Goal: Information Seeking & Learning: Learn about a topic

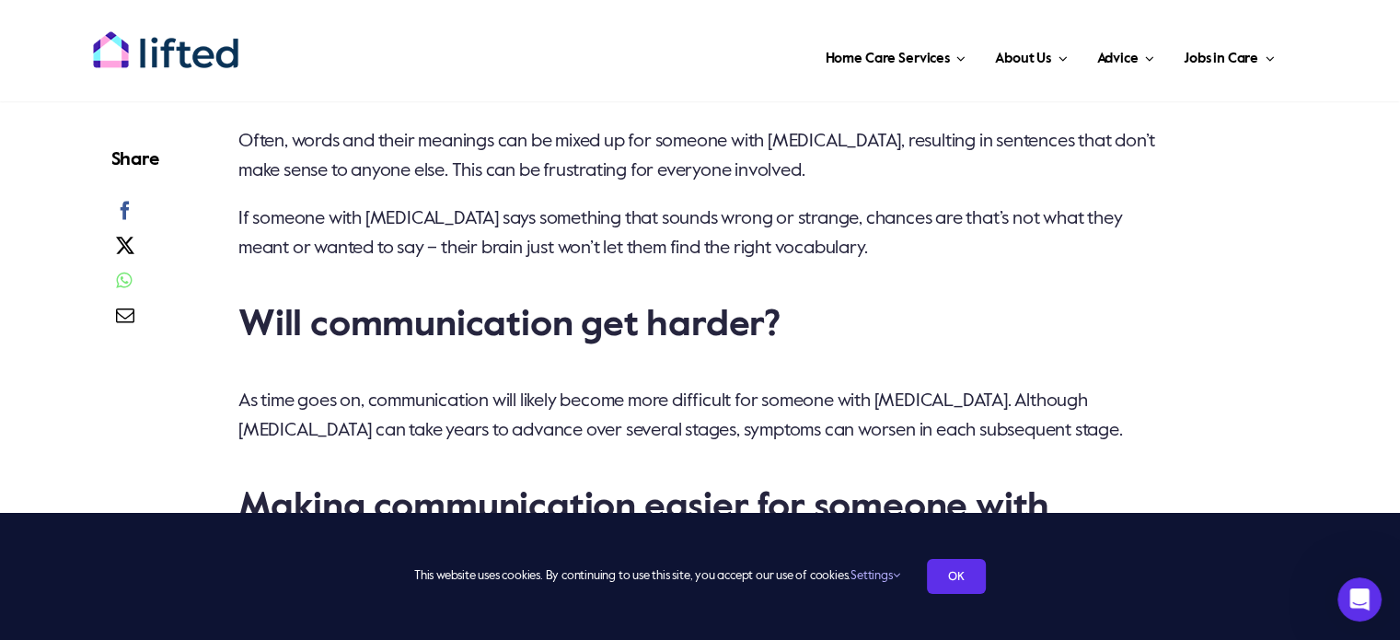
scroll to position [2798, 0]
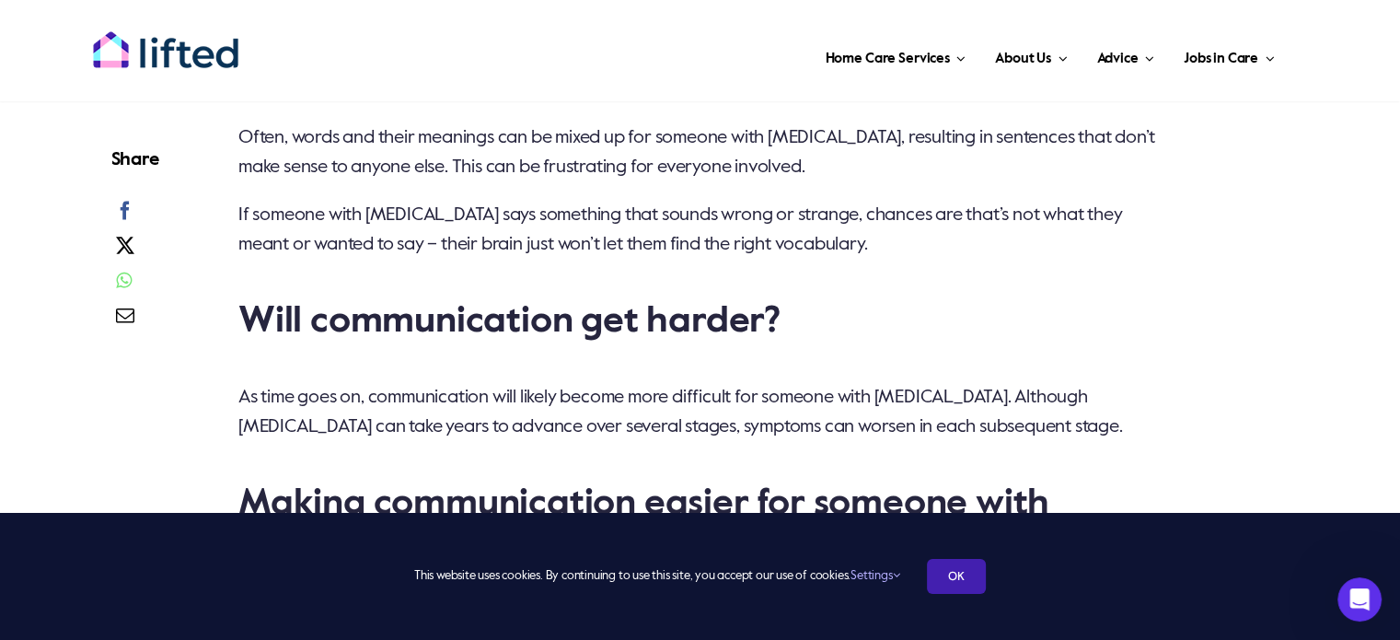
click at [954, 577] on link "OK" at bounding box center [956, 576] width 59 height 35
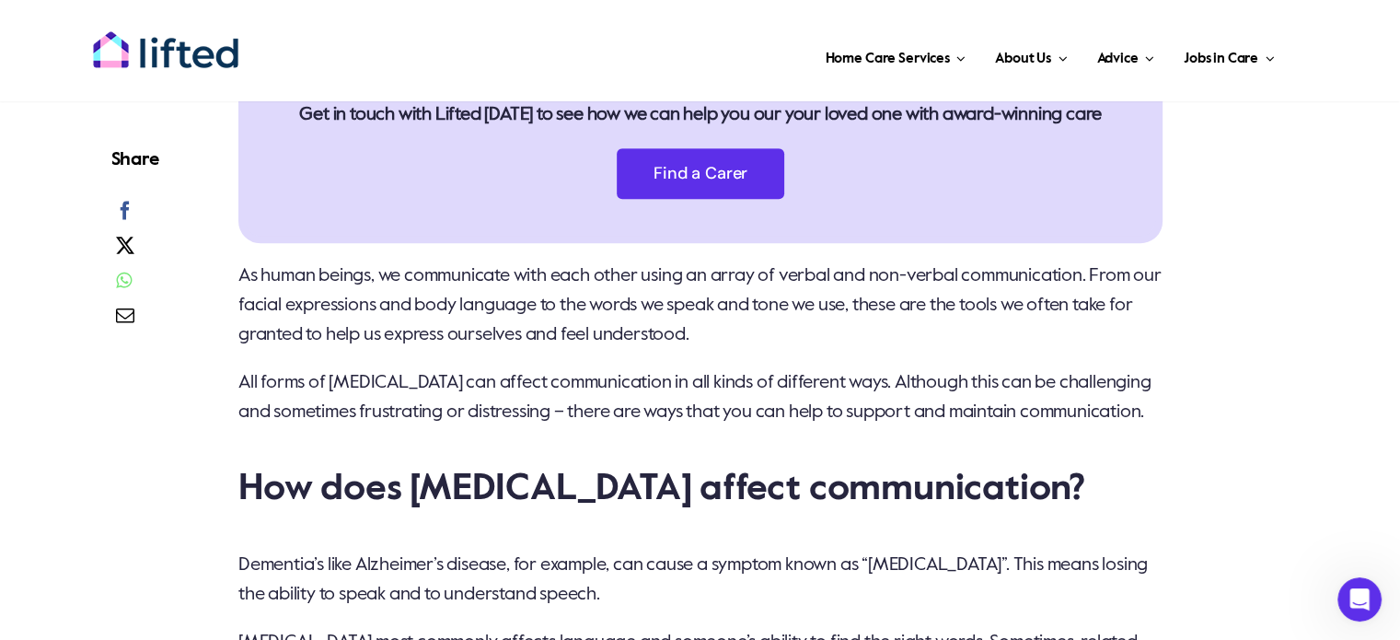
scroll to position [1068, 0]
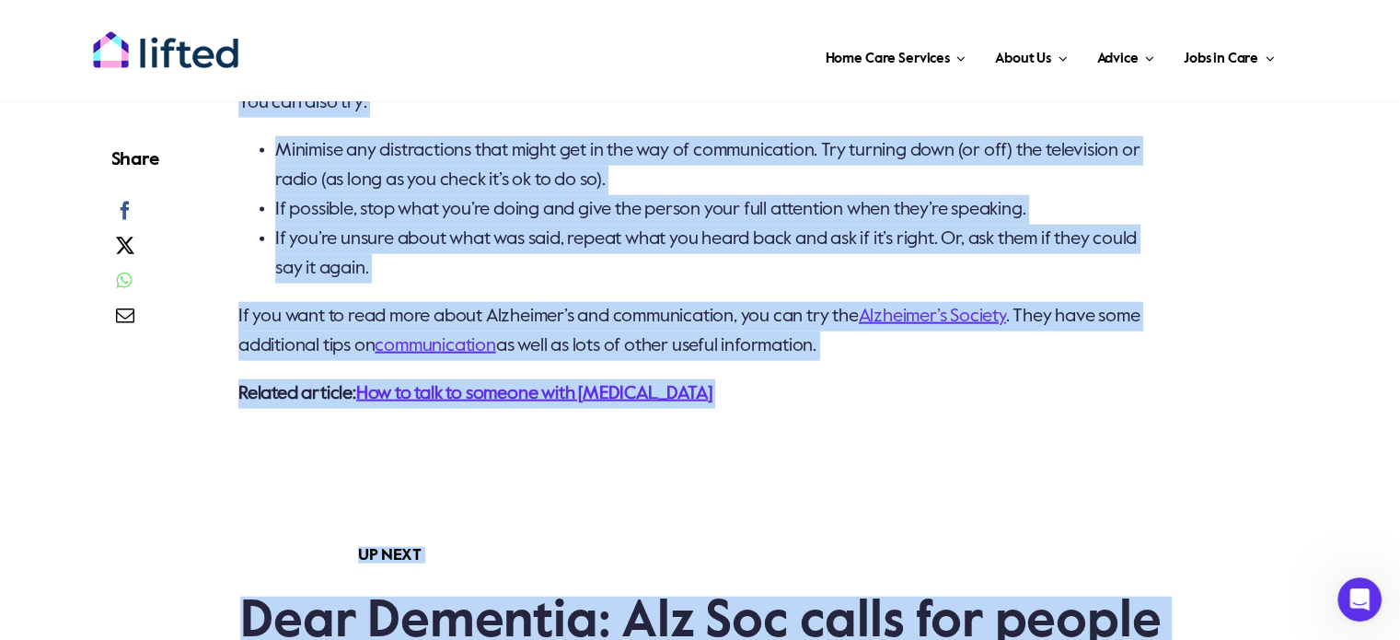
scroll to position [4166, 0]
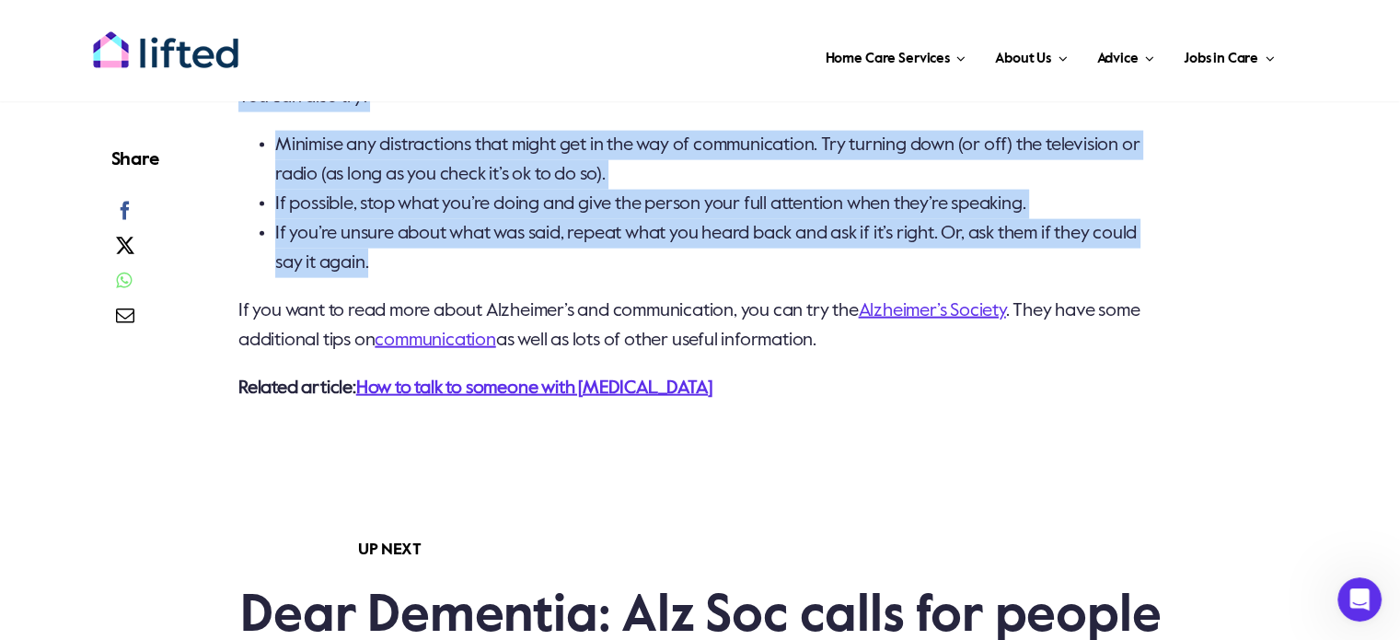
drag, startPoint x: 236, startPoint y: 311, endPoint x: 574, endPoint y: 188, distance: 360.5
copy div "Lo ipsum dolors, am consectetur adip elit seddo eiusm te incid ut labore etd ma…"
click at [500, 379] on link "How to talk to someone with [MEDICAL_DATA]" at bounding box center [534, 388] width 356 height 18
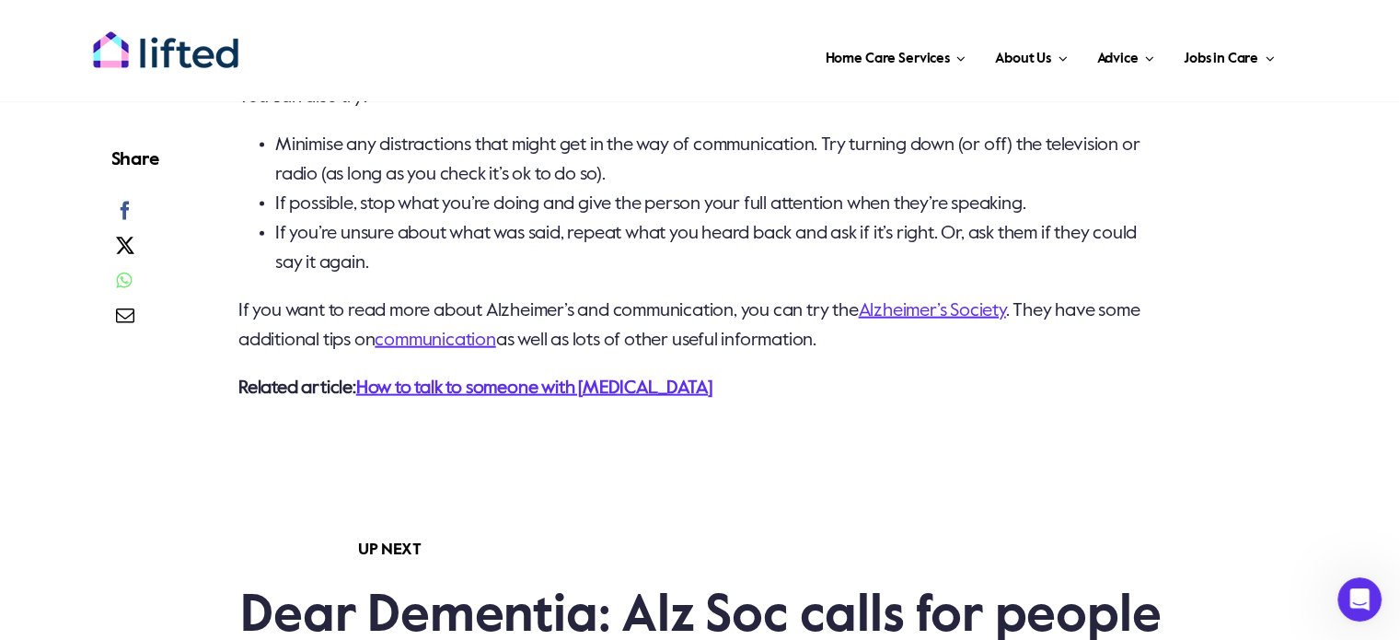
click at [850, 374] on p "Related article: How to talk to someone with [MEDICAL_DATA]" at bounding box center [700, 388] width 925 height 29
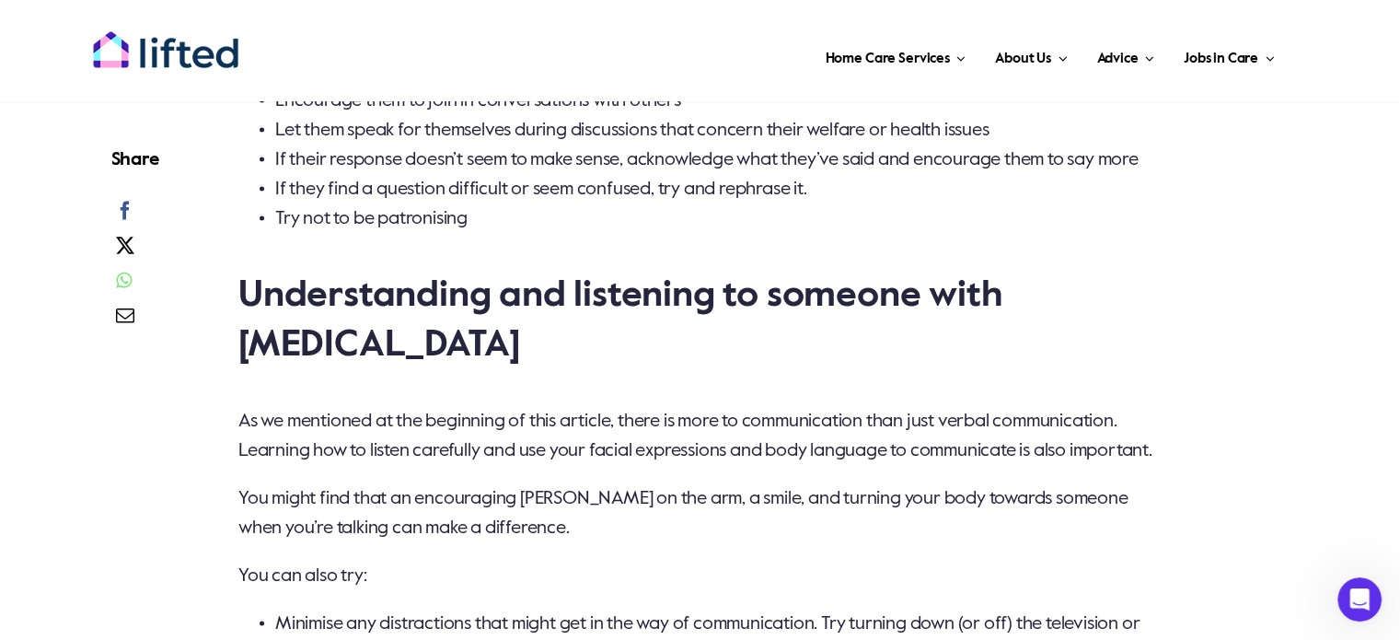
scroll to position [3724, 0]
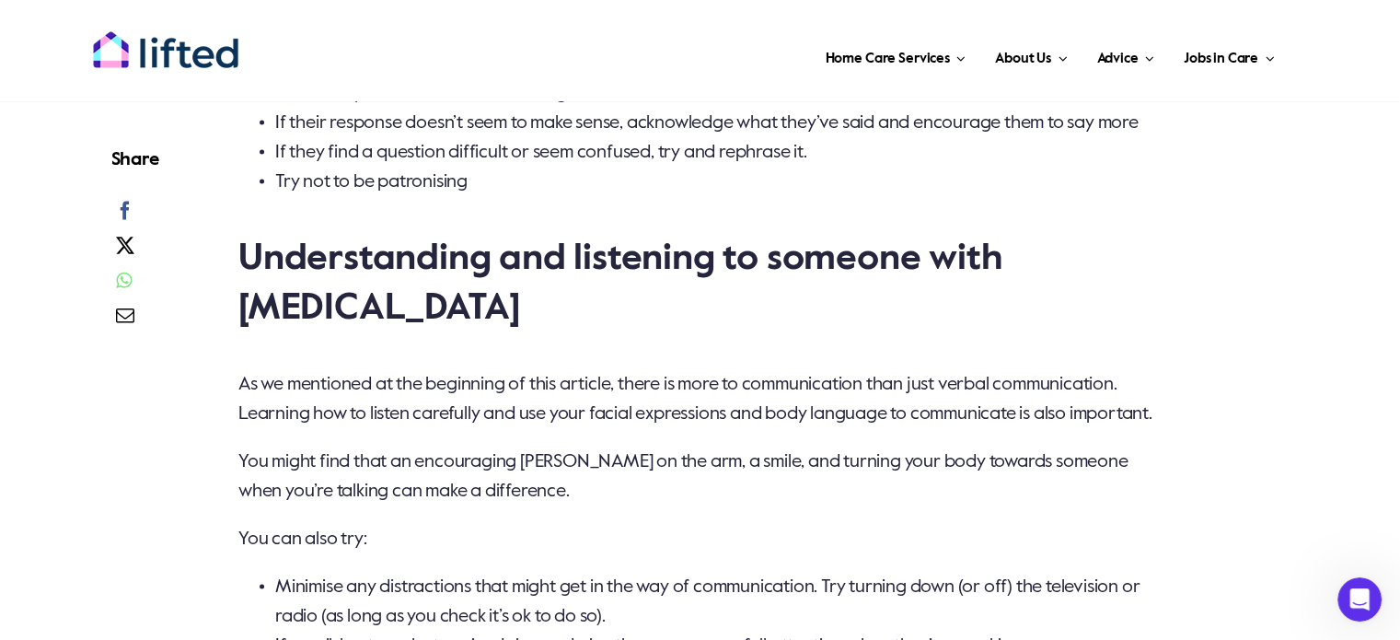
click at [916, 573] on li "Minimise any distractions that might get in the way of communication. Try turni…" at bounding box center [719, 602] width 888 height 59
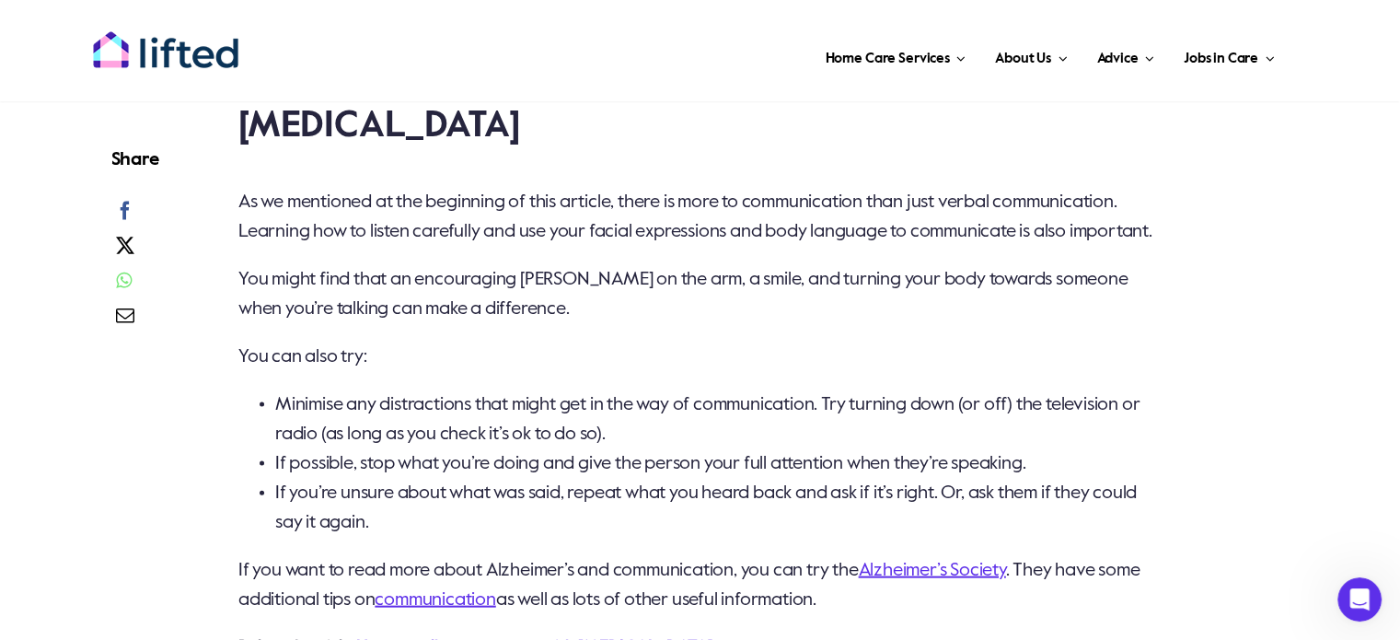
scroll to position [3908, 0]
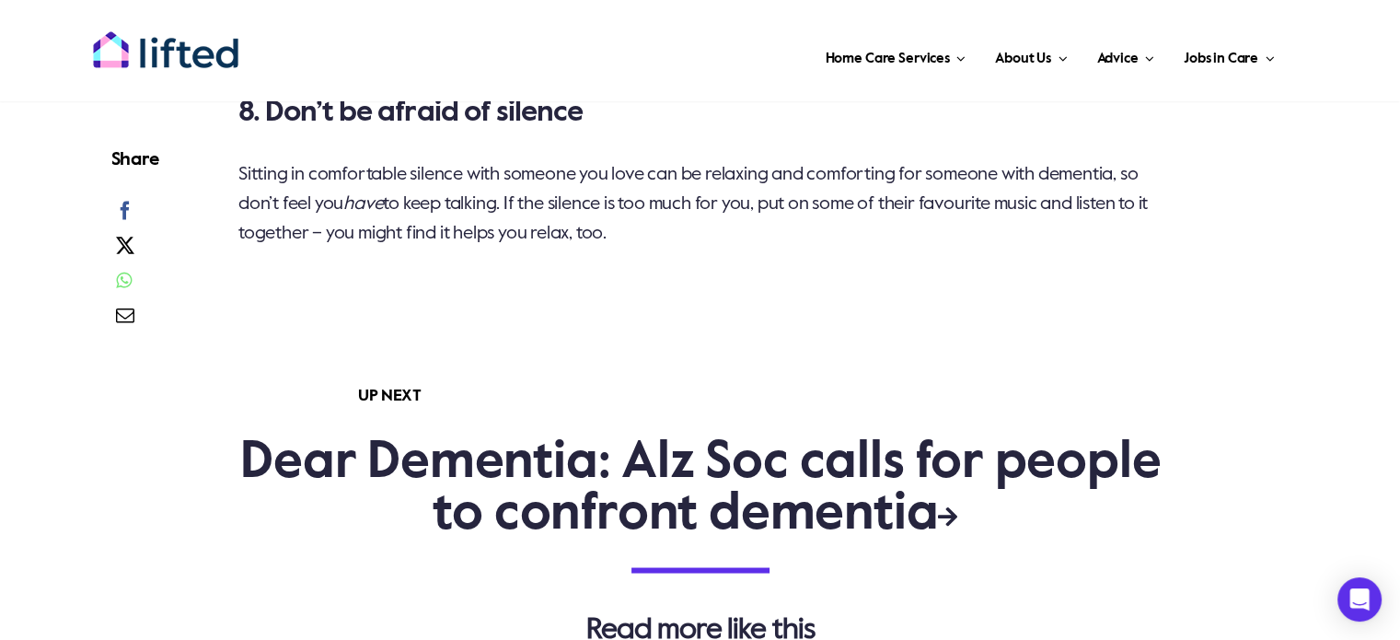
scroll to position [3093, 0]
